Goal: Information Seeking & Learning: Learn about a topic

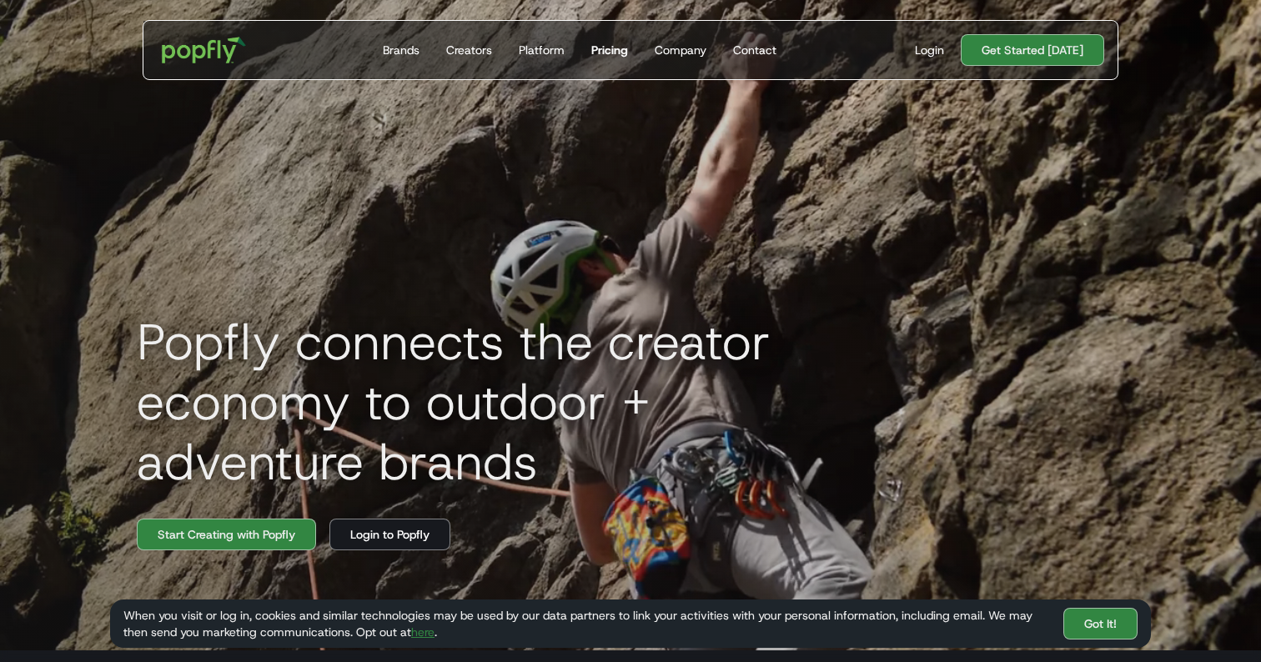
click at [614, 46] on div "Pricing" at bounding box center [609, 50] width 37 height 17
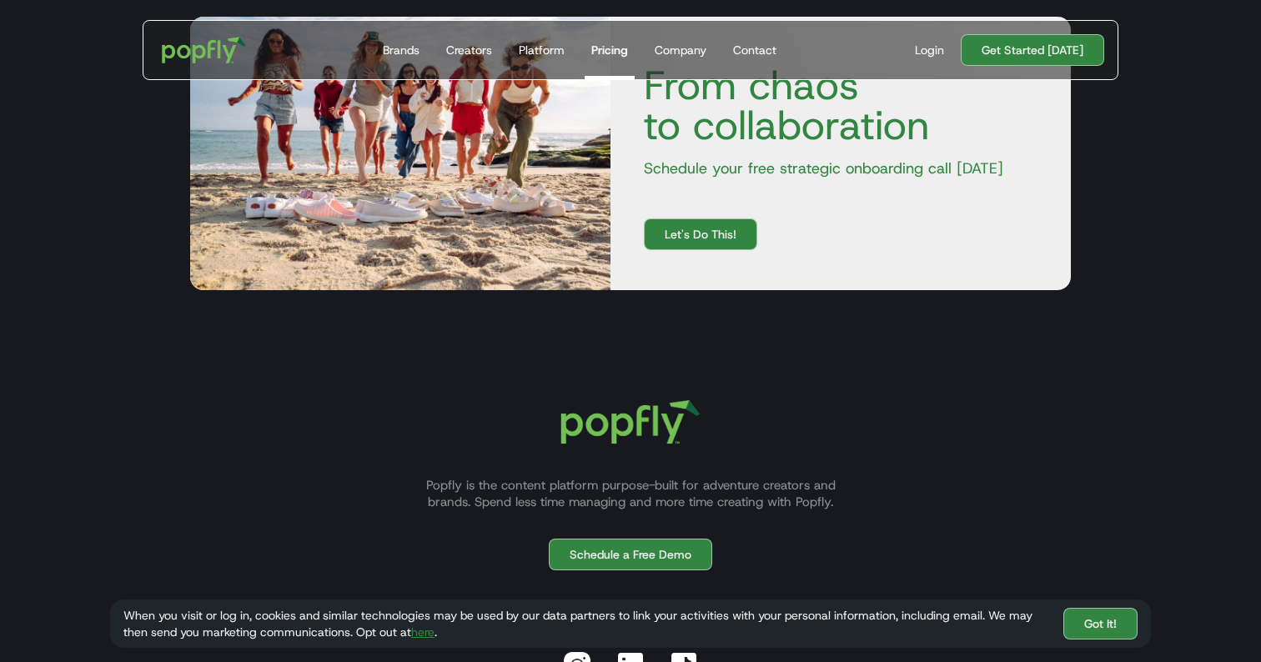
scroll to position [1137, 0]
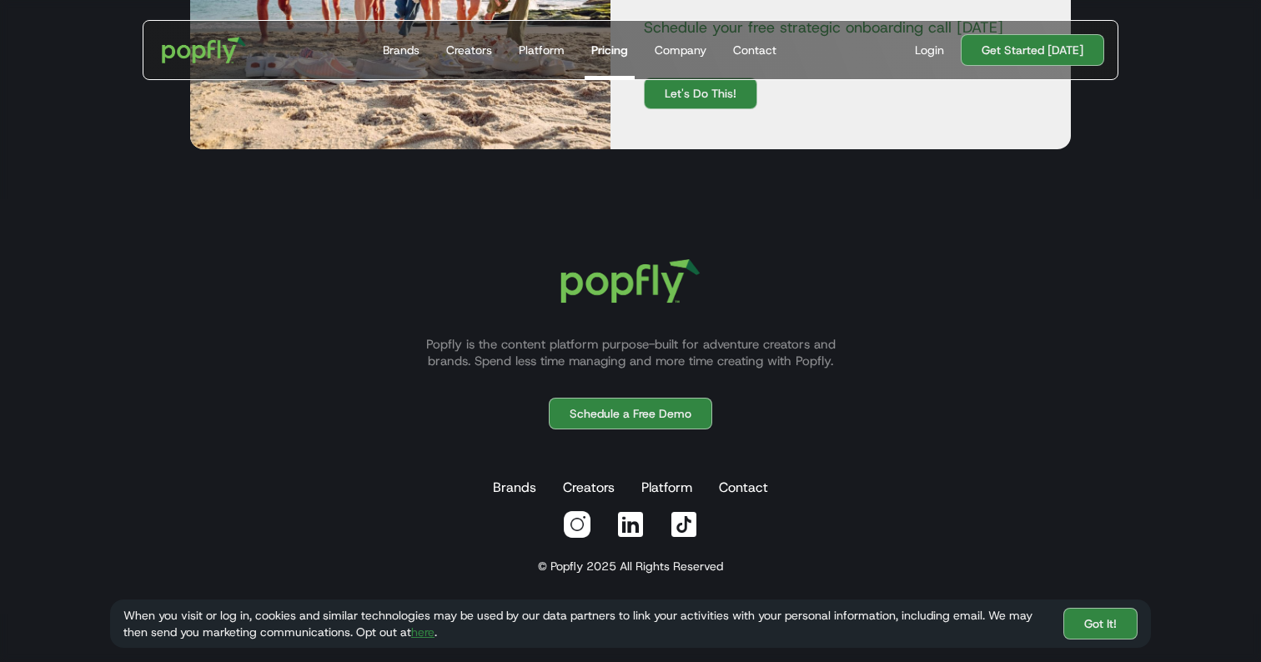
click at [580, 525] on img at bounding box center [577, 525] width 30 height 30
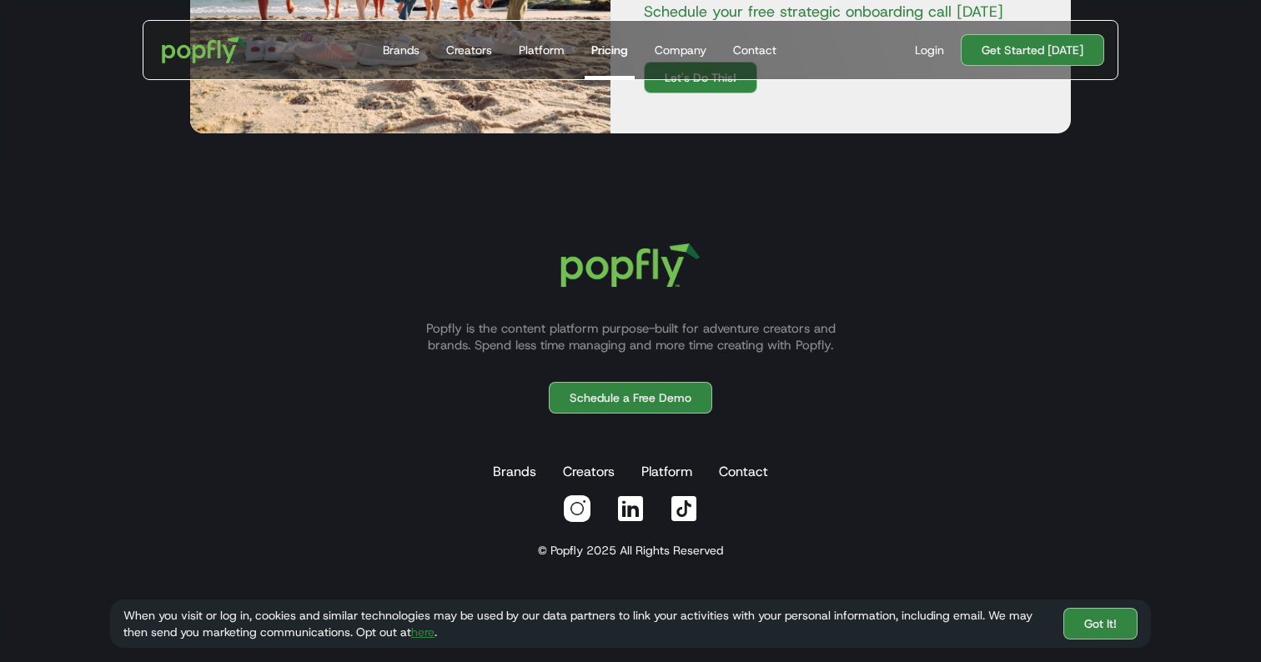
scroll to position [1153, 0]
click at [627, 509] on img at bounding box center [630, 509] width 30 height 30
click at [586, 505] on img at bounding box center [577, 509] width 30 height 30
click at [577, 517] on img at bounding box center [577, 509] width 30 height 30
click at [593, 465] on link "Creators" at bounding box center [589, 471] width 58 height 33
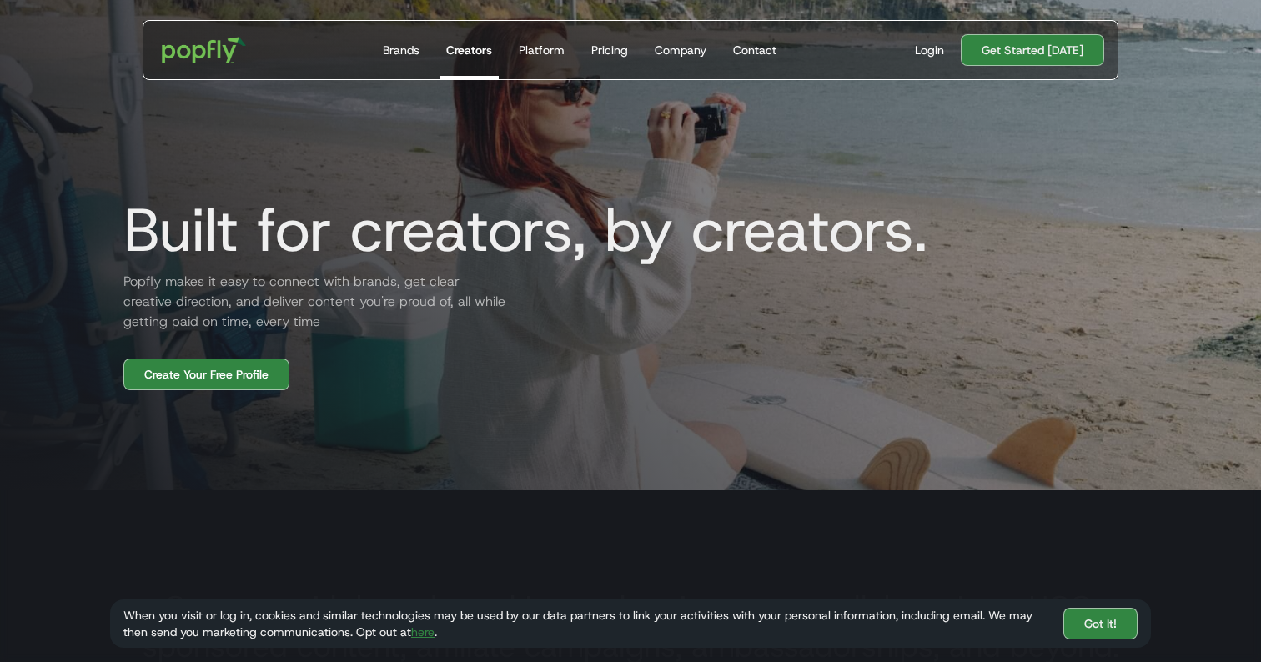
scroll to position [178, 0]
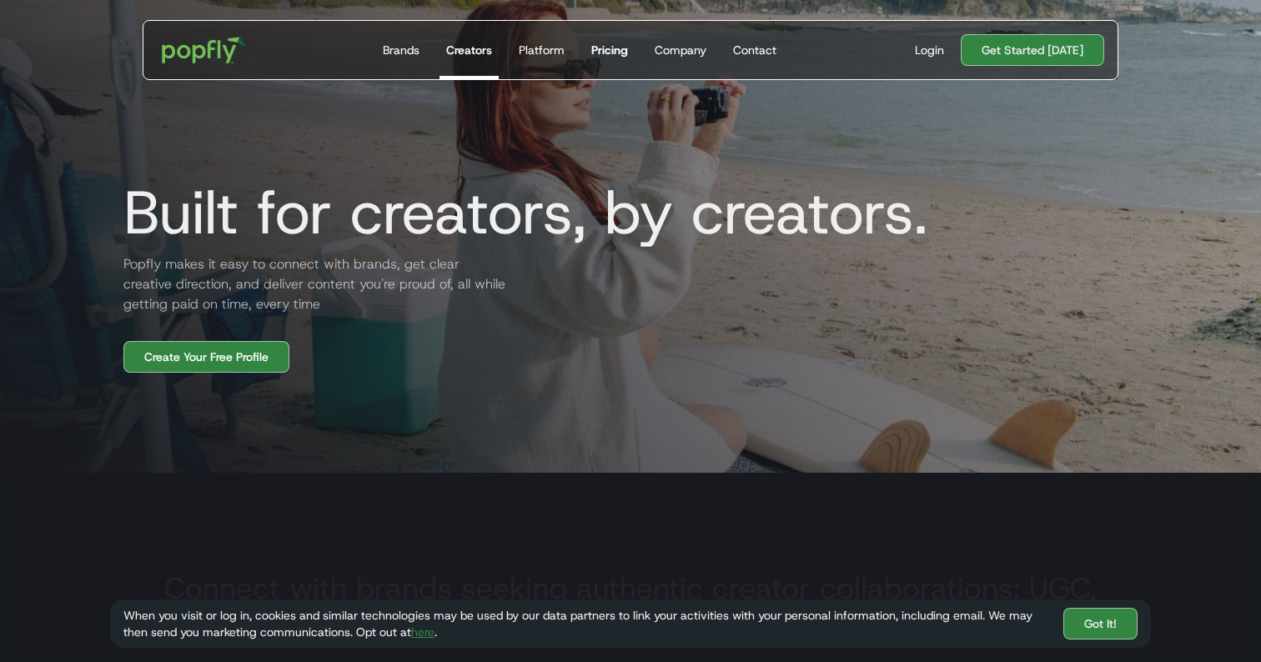
click at [625, 63] on link "Pricing" at bounding box center [610, 50] width 50 height 58
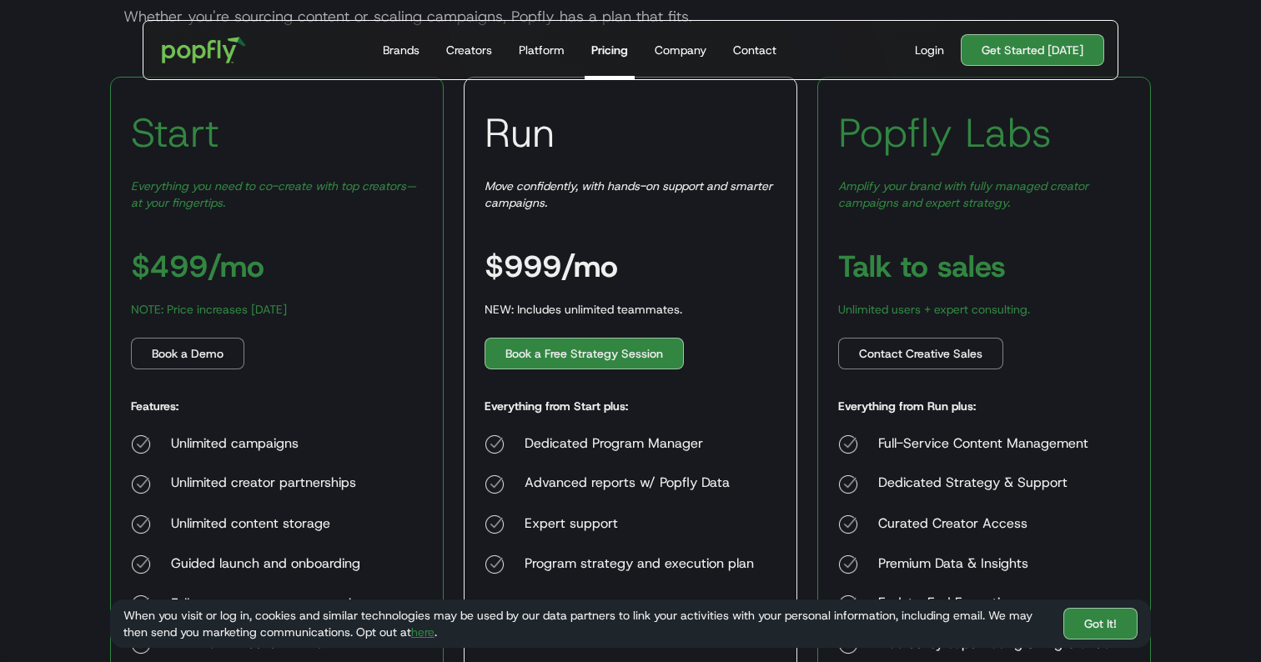
scroll to position [223, 0]
